Goal: Register for event/course

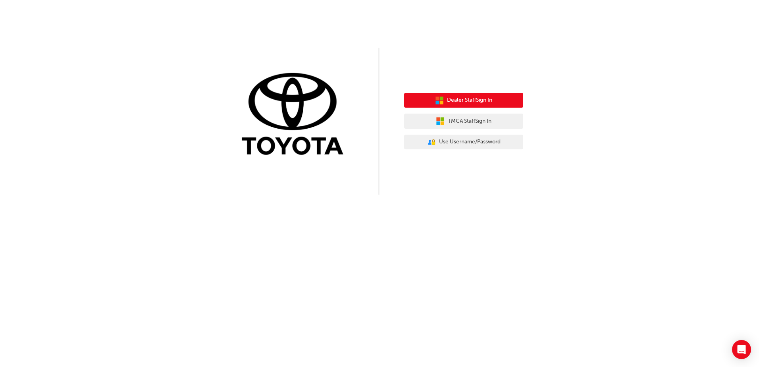
click at [478, 102] on span "Dealer Staff Sign In" at bounding box center [469, 100] width 45 height 9
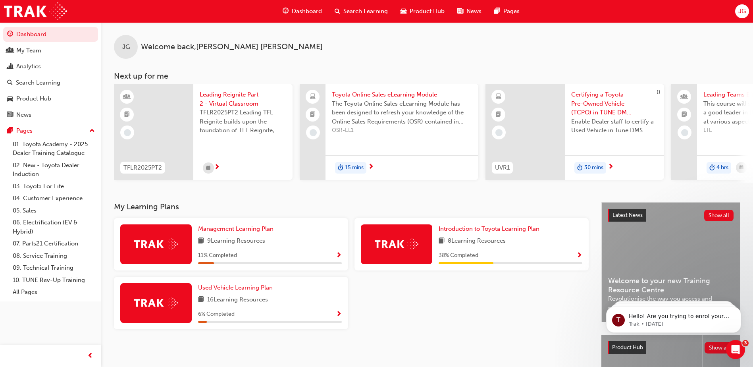
click at [365, 11] on span "Search Learning" at bounding box center [365, 11] width 44 height 9
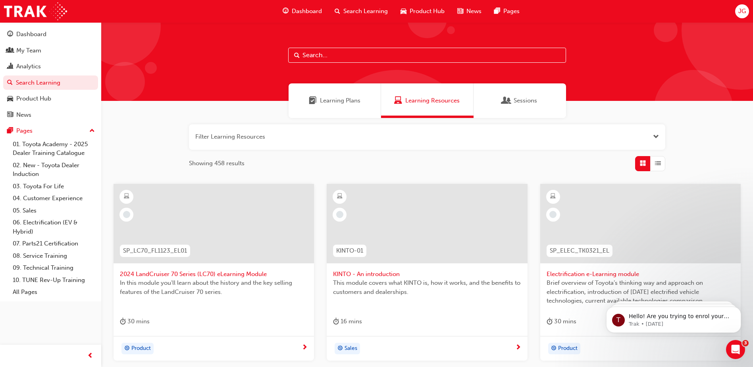
click at [291, 132] on button "button" at bounding box center [427, 136] width 476 height 25
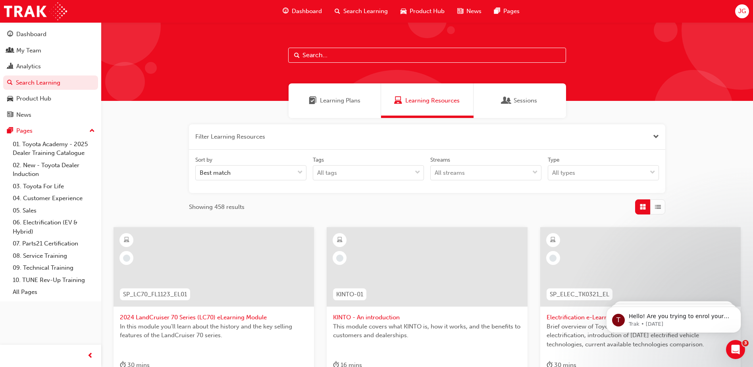
click at [285, 136] on button "button" at bounding box center [427, 136] width 476 height 25
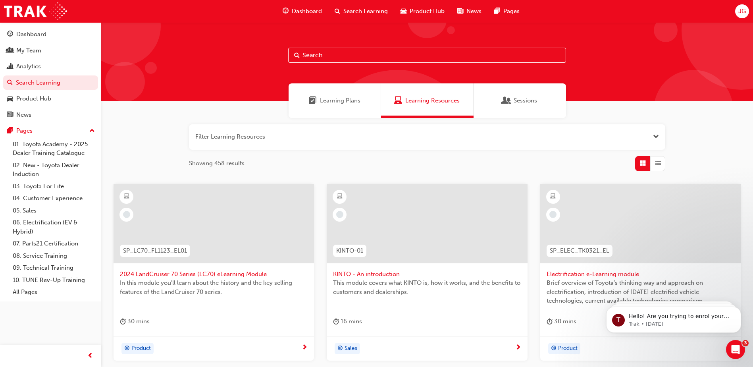
click at [343, 54] on input "text" at bounding box center [427, 55] width 278 height 15
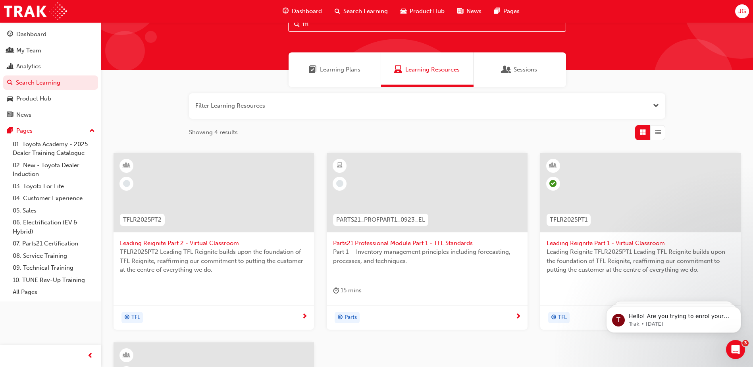
scroll to position [79, 0]
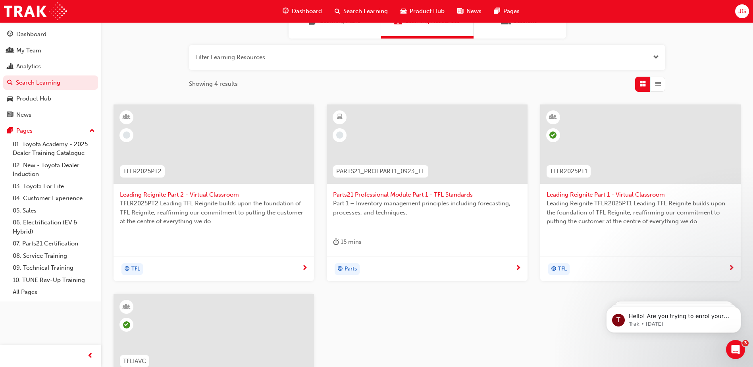
type input "tfl"
click at [209, 194] on span "Leading Reignite Part 2 - Virtual Classroom" at bounding box center [214, 194] width 188 height 9
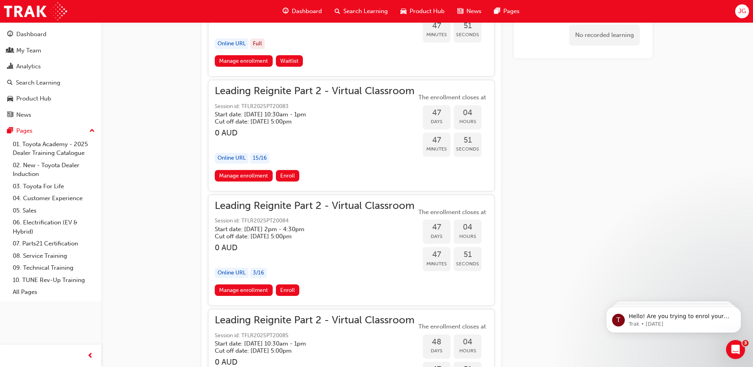
scroll to position [4906, 0]
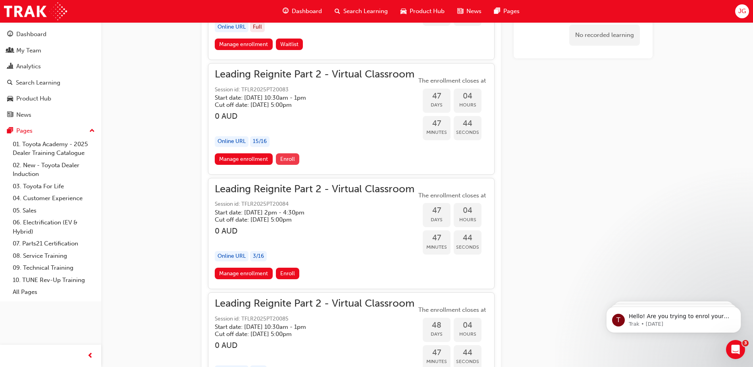
click at [291, 161] on span "Enroll" at bounding box center [287, 159] width 15 height 7
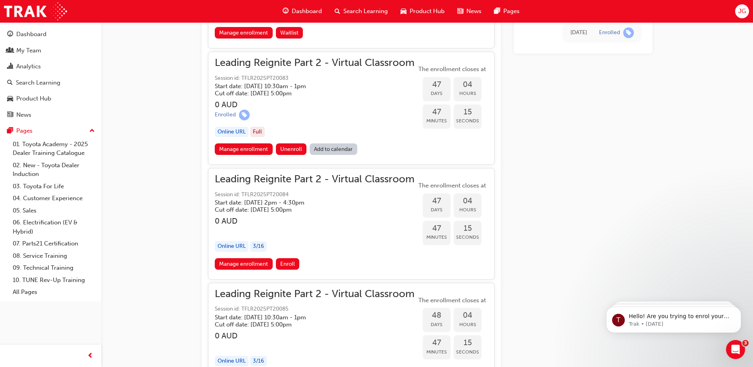
scroll to position [4906, 0]
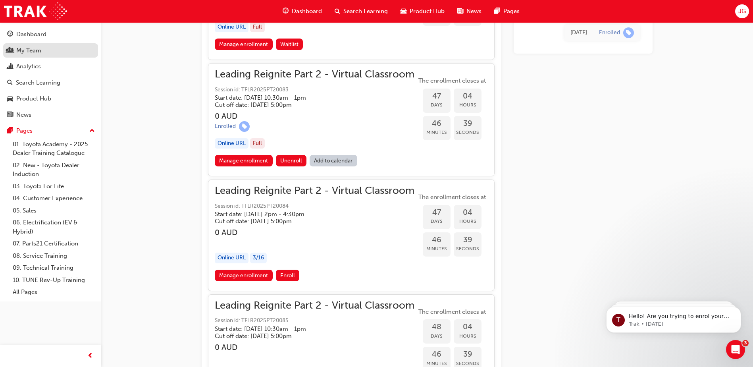
click at [23, 48] on div "My Team" at bounding box center [28, 50] width 25 height 9
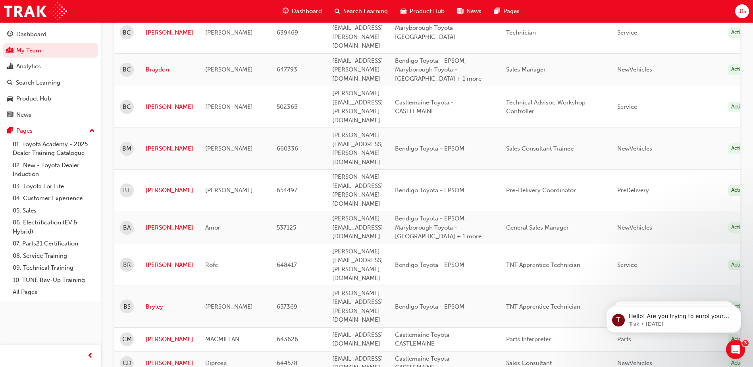
scroll to position [516, 0]
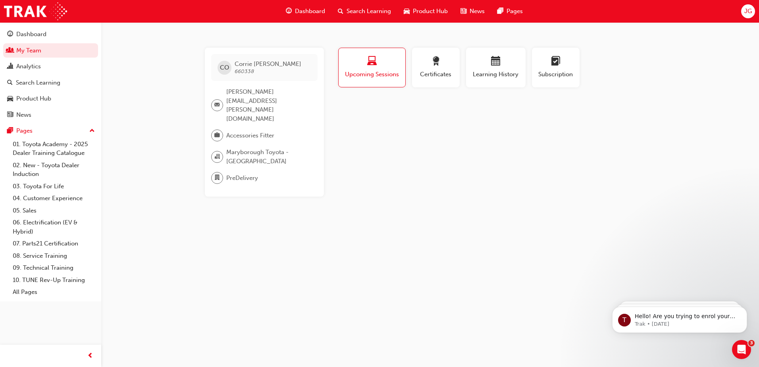
click at [382, 71] on span "Upcoming Sessions" at bounding box center [371, 74] width 55 height 9
click at [498, 71] on span "Learning History" at bounding box center [496, 74] width 48 height 9
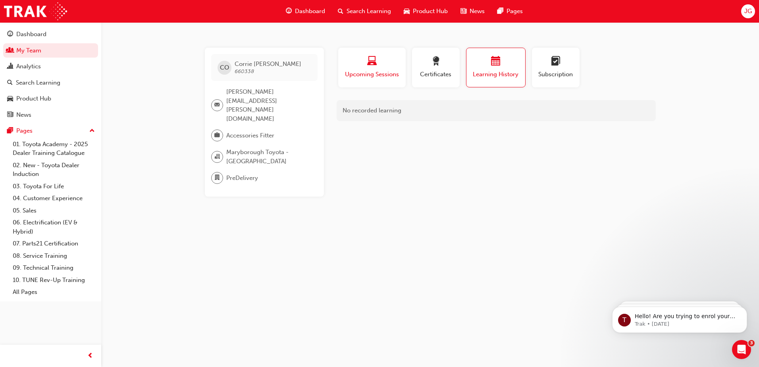
click at [365, 68] on div "Upcoming Sessions" at bounding box center [372, 67] width 56 height 23
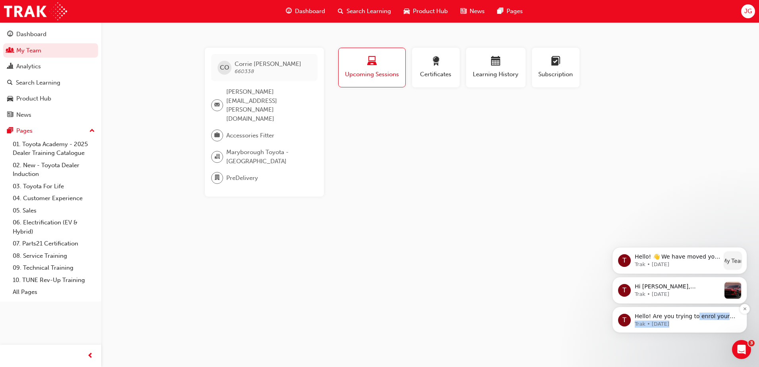
click at [691, 319] on div "Hello! Are you trying to enrol your staff in a face to face training session? C…" at bounding box center [685, 319] width 102 height 15
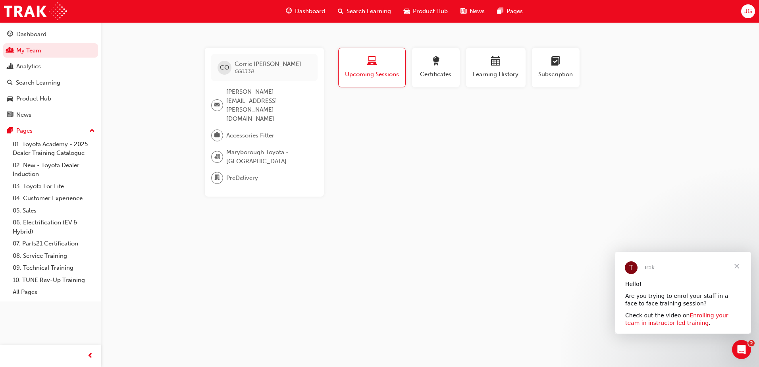
click at [704, 317] on link "Enrolling your team in instructor led training" at bounding box center [676, 319] width 103 height 14
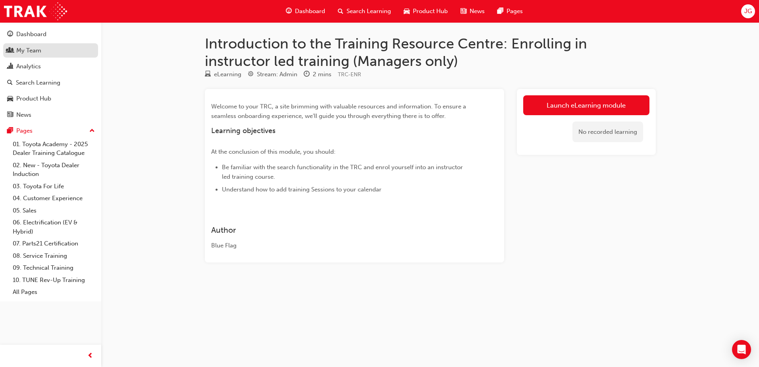
click at [40, 55] on link "My Team" at bounding box center [50, 50] width 95 height 15
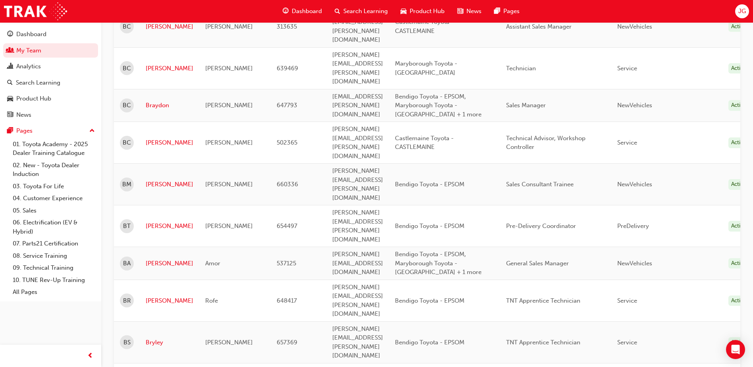
scroll to position [476, 0]
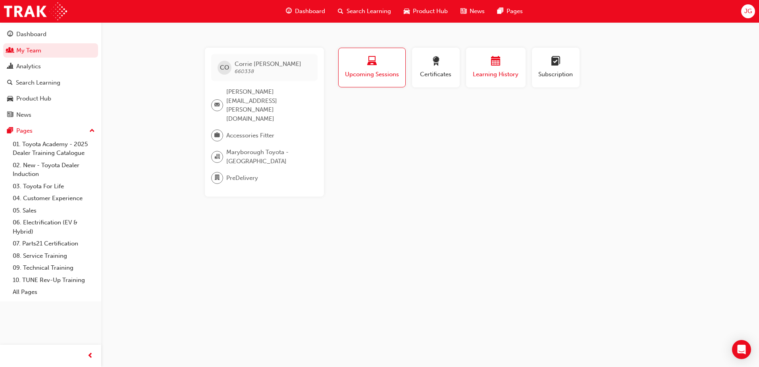
click at [507, 69] on div "Learning History" at bounding box center [496, 67] width 48 height 23
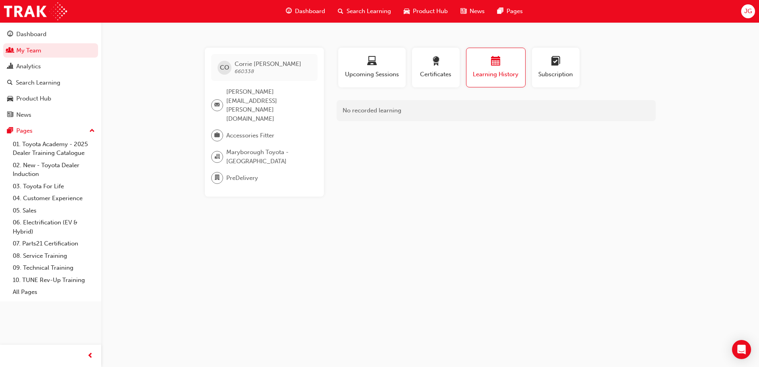
click at [256, 67] on span "[PERSON_NAME]" at bounding box center [268, 63] width 67 height 7
click at [376, 73] on span "Upcoming Sessions" at bounding box center [372, 74] width 56 height 9
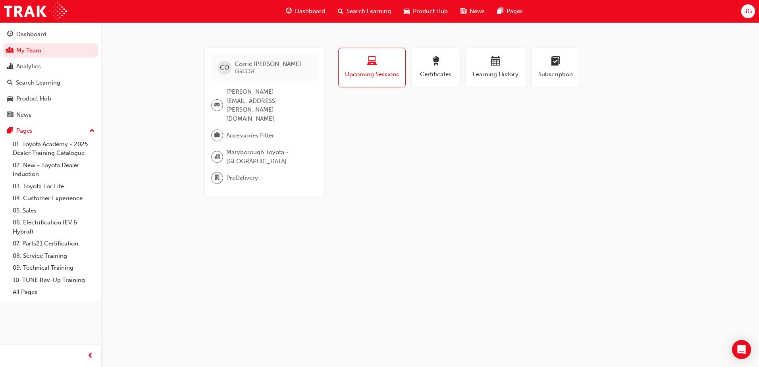
click at [368, 11] on span "Search Learning" at bounding box center [368, 11] width 44 height 9
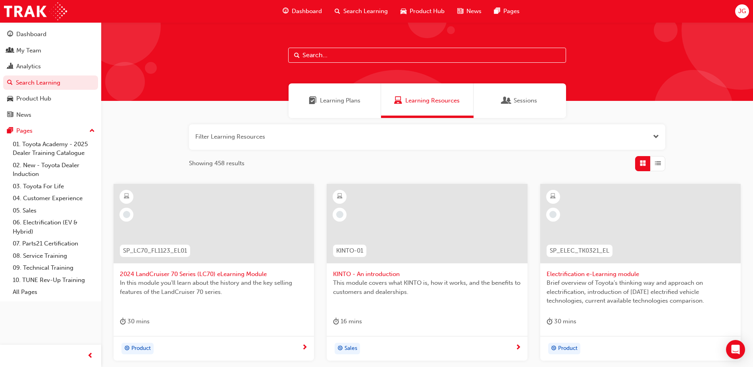
click at [353, 98] on span "Learning Plans" at bounding box center [340, 100] width 40 height 9
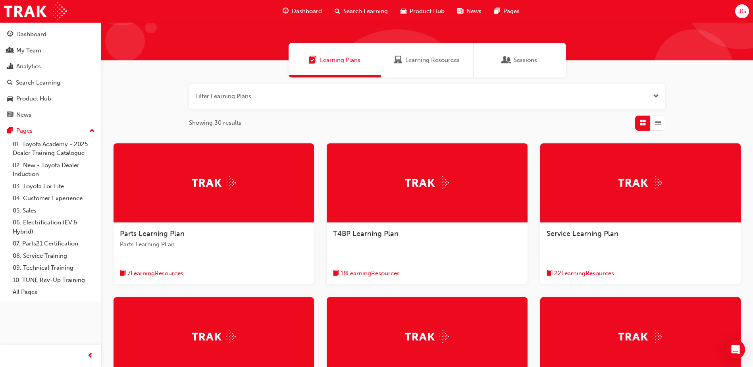
scroll to position [40, 0]
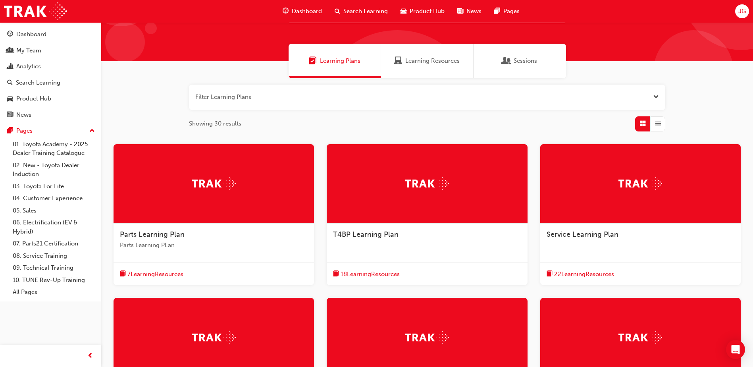
click at [440, 62] on span "Learning Resources" at bounding box center [432, 60] width 54 height 9
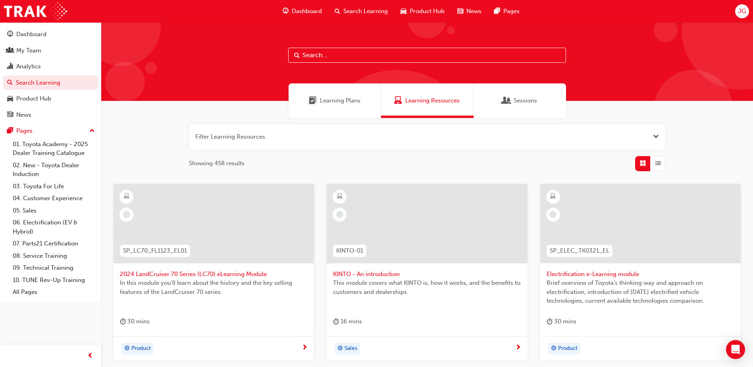
click at [344, 52] on input "text" at bounding box center [427, 55] width 278 height 15
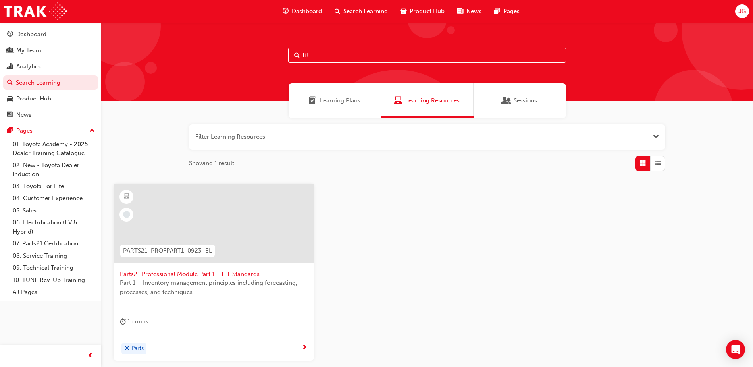
type input "tfl"
click at [352, 7] on span "Search Learning" at bounding box center [365, 11] width 44 height 9
click at [364, 11] on span "Search Learning" at bounding box center [365, 11] width 44 height 9
click at [62, 186] on link "03. Toyota For Life" at bounding box center [54, 186] width 88 height 12
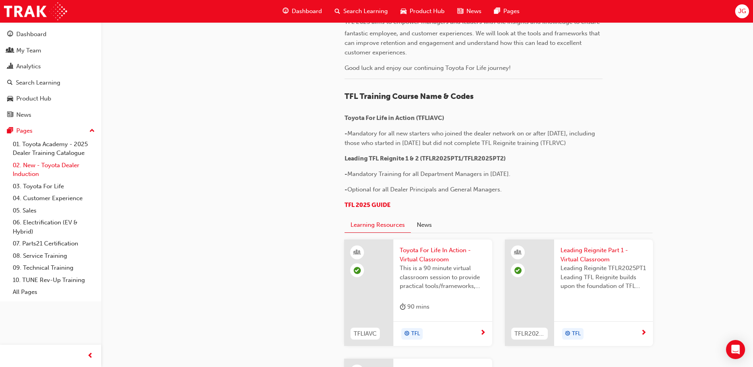
scroll to position [198, 0]
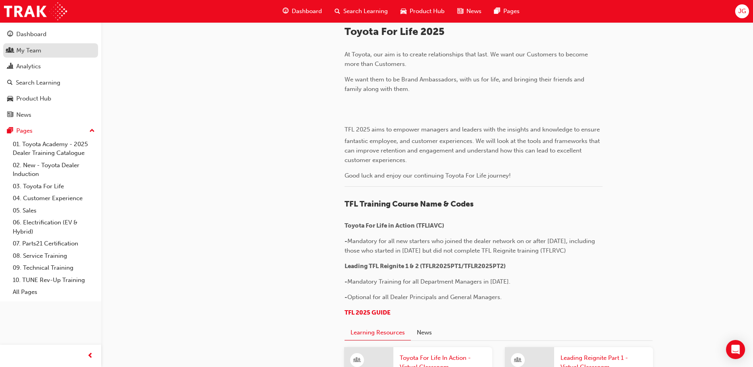
click at [36, 51] on div "My Team" at bounding box center [28, 50] width 25 height 9
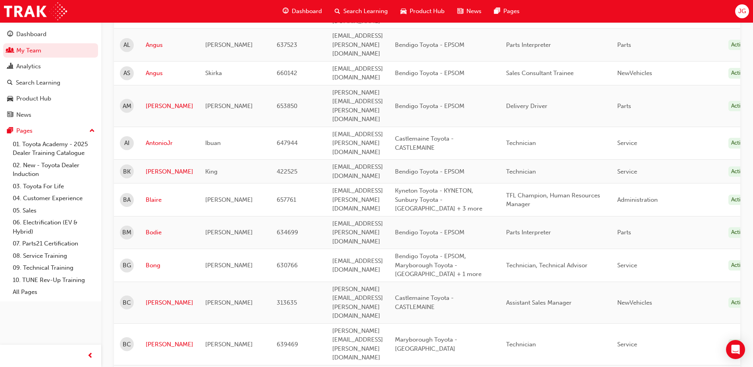
scroll to position [40, 0]
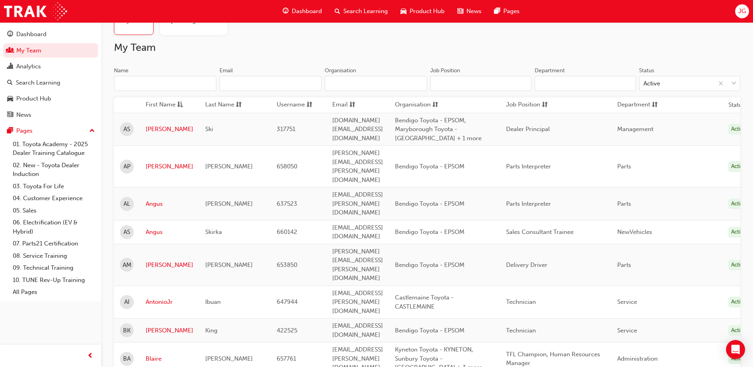
click at [375, 8] on span "Search Learning" at bounding box center [365, 11] width 44 height 9
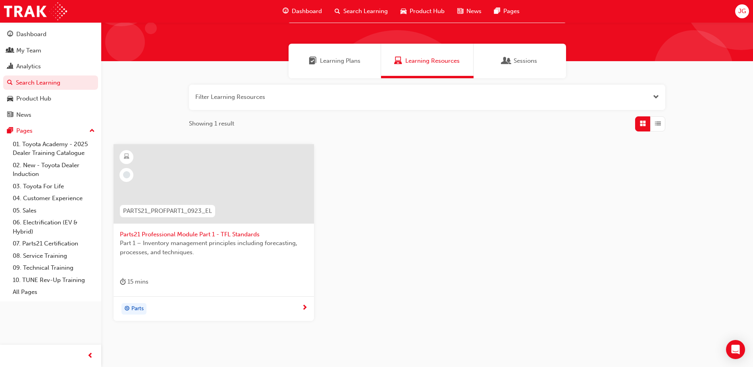
click at [287, 96] on button "button" at bounding box center [427, 97] width 476 height 25
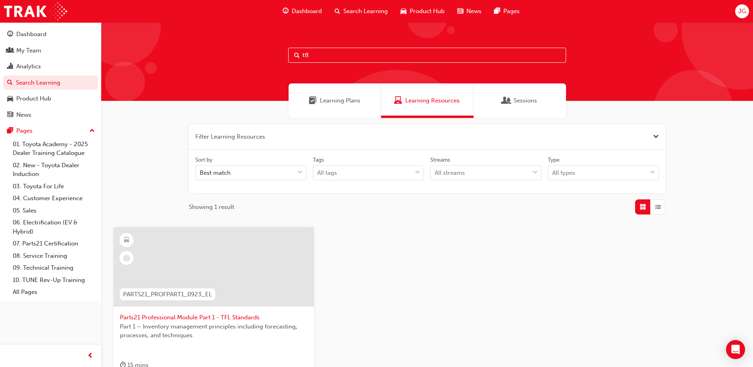
click at [329, 59] on input "tfl" at bounding box center [427, 55] width 278 height 15
type input "t"
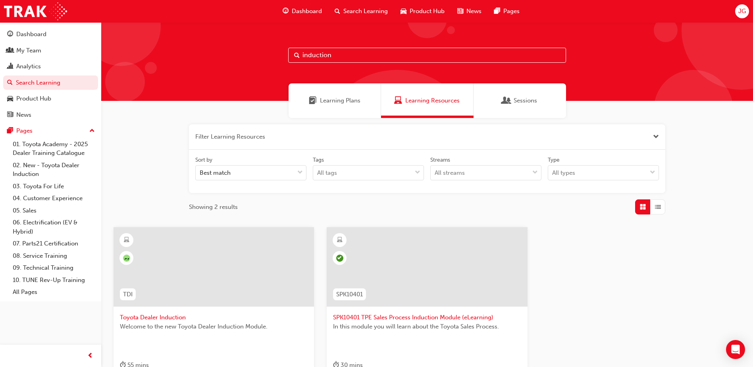
drag, startPoint x: 342, startPoint y: 56, endPoint x: 288, endPoint y: 58, distance: 54.8
click at [301, 58] on input "induction" at bounding box center [427, 55] width 278 height 15
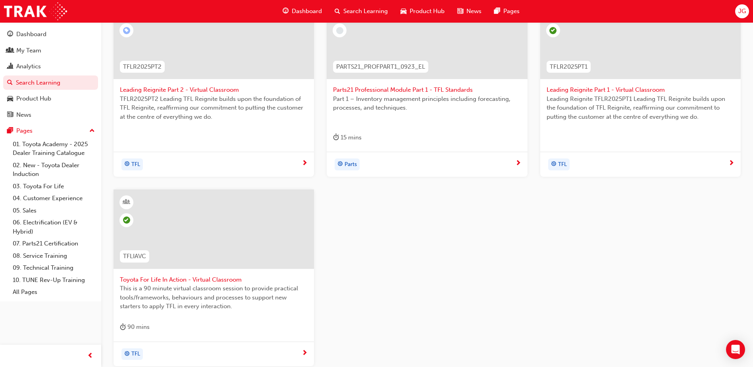
scroll to position [304, 0]
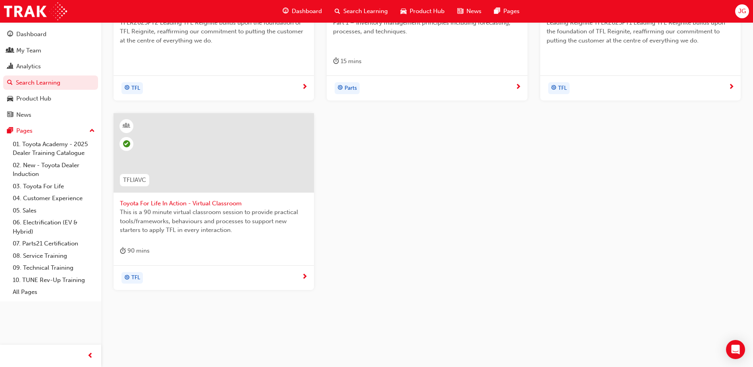
type input "tfl"
click at [303, 270] on div "TFL" at bounding box center [213, 277] width 200 height 25
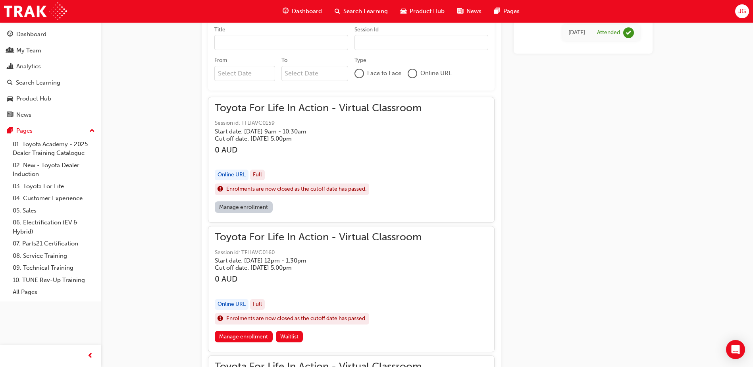
scroll to position [564, 0]
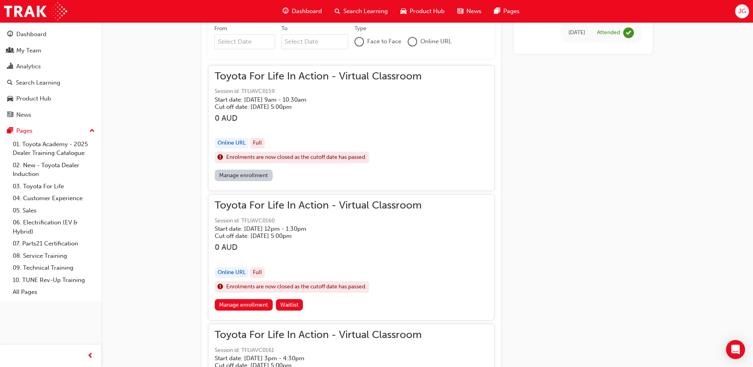
click at [258, 175] on link "Manage enrollment" at bounding box center [244, 175] width 58 height 12
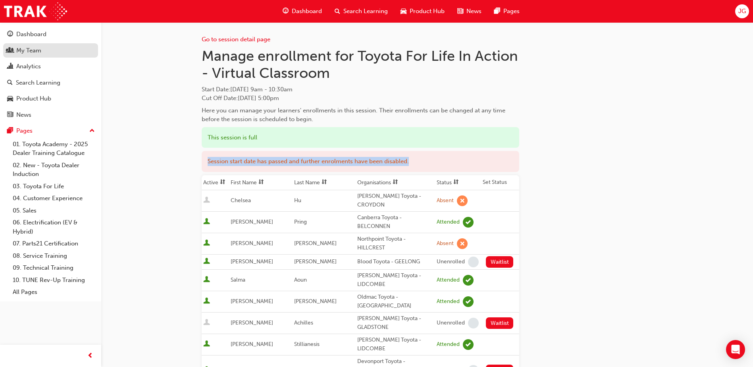
click at [25, 52] on div "My Team" at bounding box center [28, 50] width 25 height 9
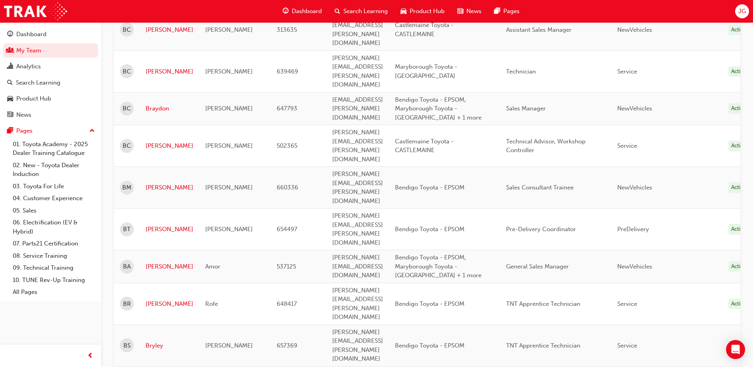
scroll to position [476, 0]
